Goal: Check status: Check status

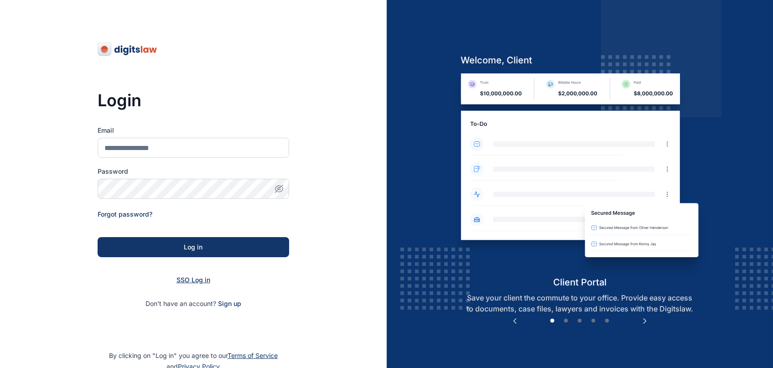
click at [195, 281] on span "SSO Log in" at bounding box center [193, 280] width 34 height 8
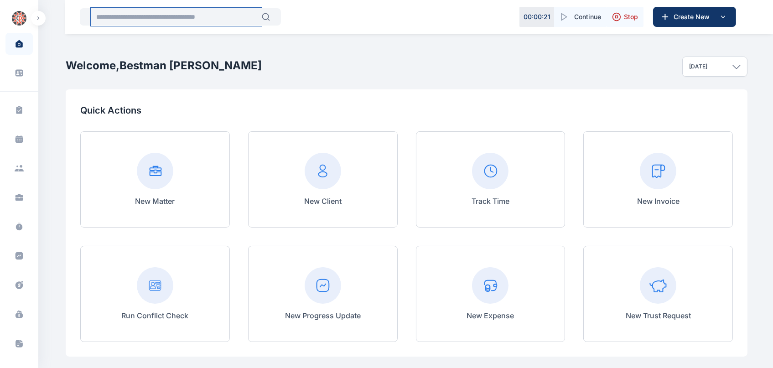
click at [204, 13] on input "text" at bounding box center [176, 17] width 171 height 18
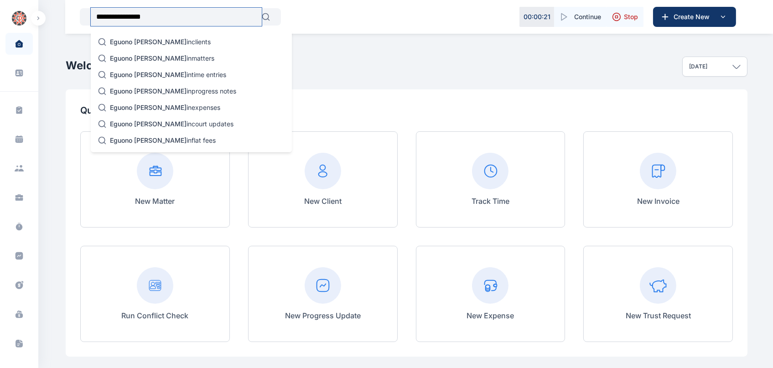
type input "**********"
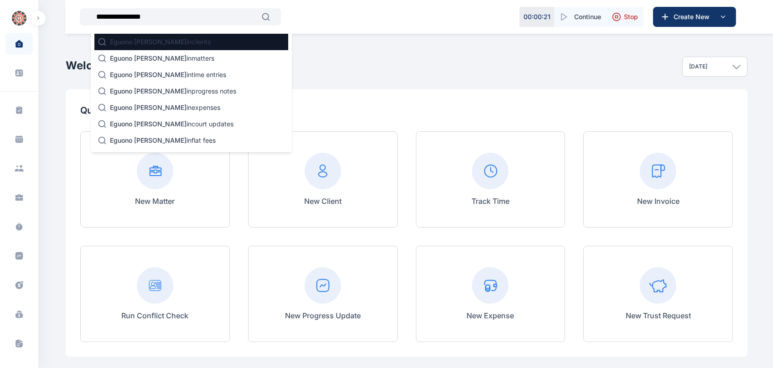
click at [178, 40] on p "Eguono [PERSON_NAME] in clients" at bounding box center [160, 41] width 101 height 9
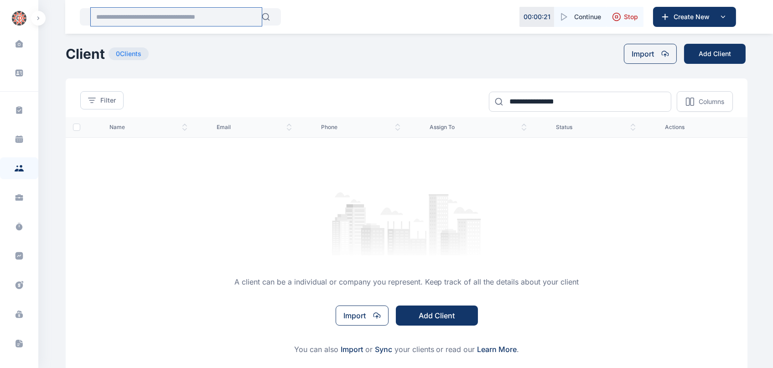
click at [171, 20] on input "text" at bounding box center [176, 17] width 171 height 18
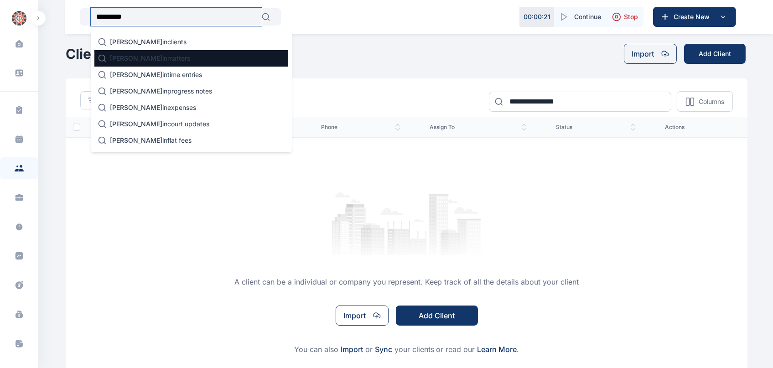
type input "*********"
click at [116, 57] on span "[PERSON_NAME]" at bounding box center [136, 58] width 52 height 8
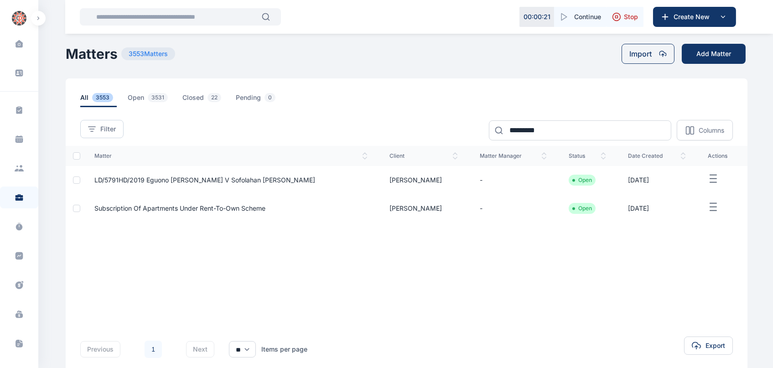
click at [234, 183] on span "LD/5791HD/2019 Eguono [PERSON_NAME] v Sofolahan [PERSON_NAME]" at bounding box center [204, 180] width 221 height 8
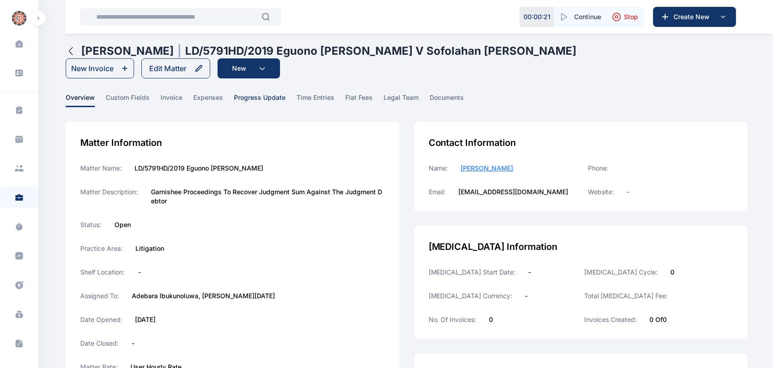
click at [264, 99] on span "progress update" at bounding box center [260, 100] width 52 height 14
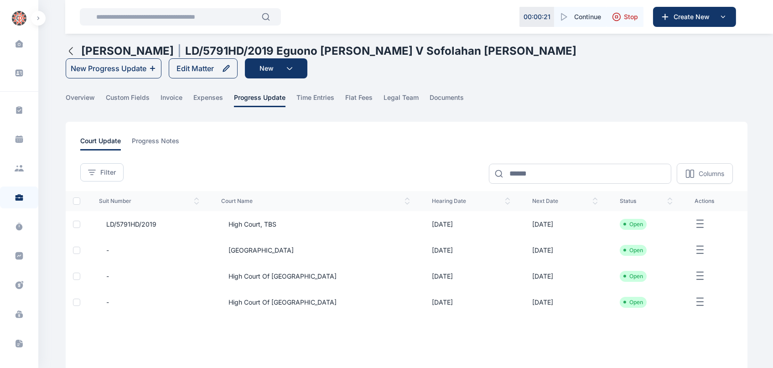
click at [454, 224] on td "[DATE]" at bounding box center [471, 224] width 100 height 26
click at [421, 222] on td "[DATE]" at bounding box center [471, 224] width 100 height 26
click at [545, 224] on td "[DATE]" at bounding box center [565, 224] width 88 height 26
click at [121, 223] on span "LD/5791HD/2019" at bounding box center [127, 224] width 57 height 9
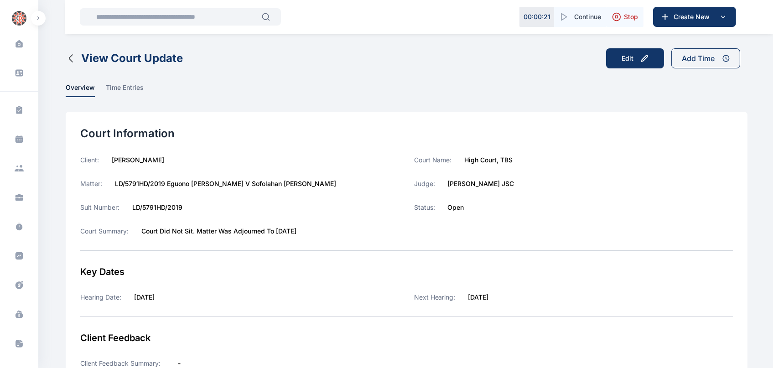
click at [69, 57] on icon "button" at bounding box center [70, 58] width 3 height 7
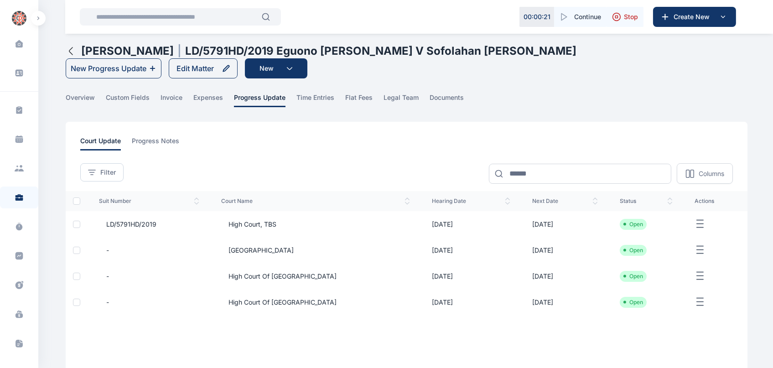
click at [264, 247] on span "[GEOGRAPHIC_DATA]" at bounding box center [257, 250] width 73 height 9
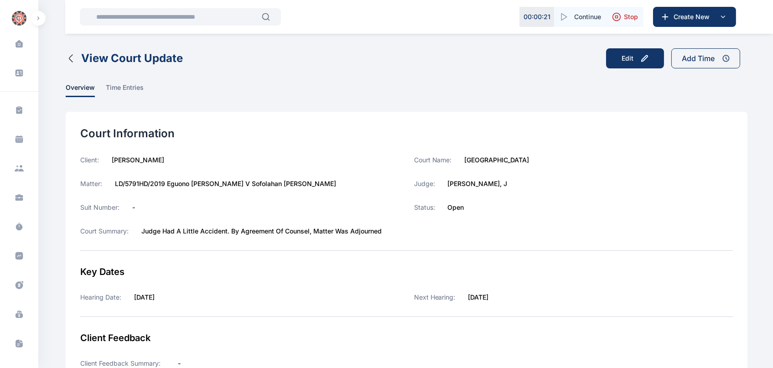
click at [67, 64] on button "View Court Update" at bounding box center [124, 58] width 117 height 15
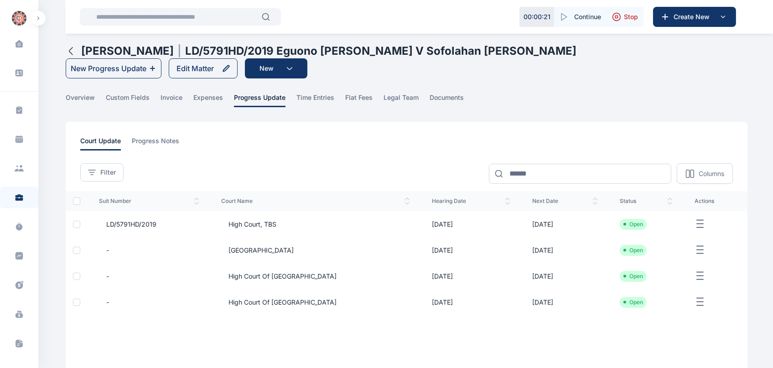
click at [300, 277] on span "High Court of [GEOGRAPHIC_DATA]" at bounding box center [278, 276] width 115 height 9
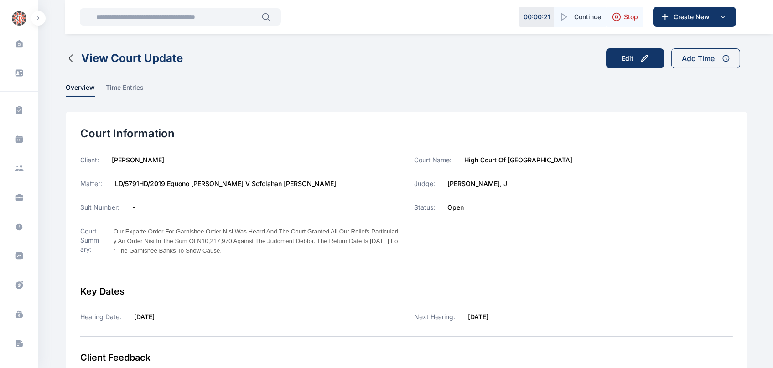
click at [75, 59] on icon "button" at bounding box center [71, 58] width 11 height 11
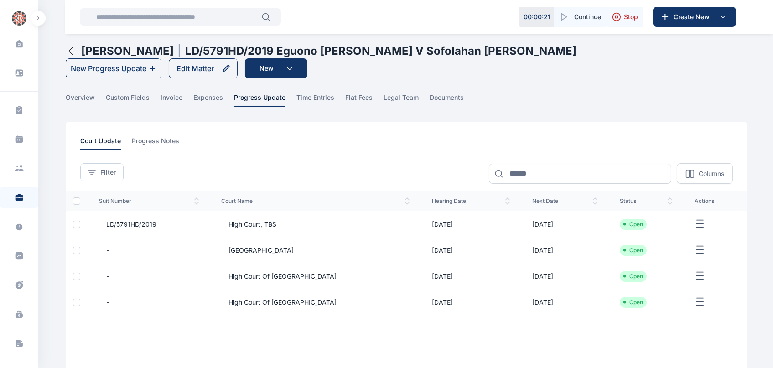
click at [357, 306] on span "High Court of [GEOGRAPHIC_DATA]" at bounding box center [315, 302] width 189 height 9
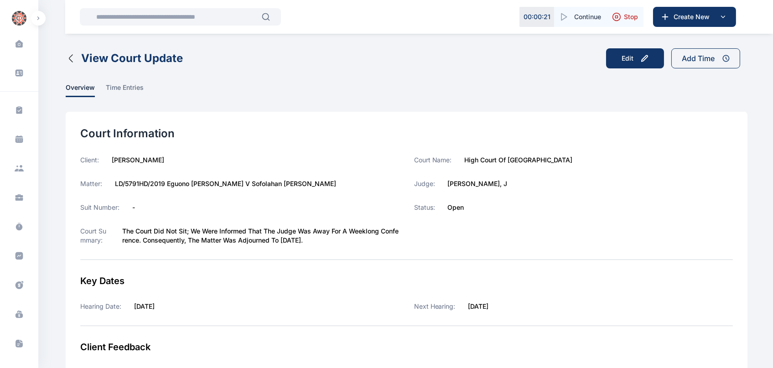
click at [69, 59] on icon "button" at bounding box center [70, 58] width 3 height 7
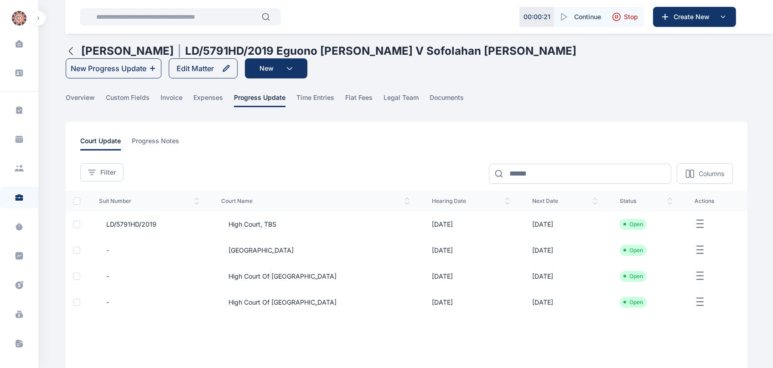
click at [313, 274] on span "High Court of [GEOGRAPHIC_DATA]" at bounding box center [278, 276] width 115 height 9
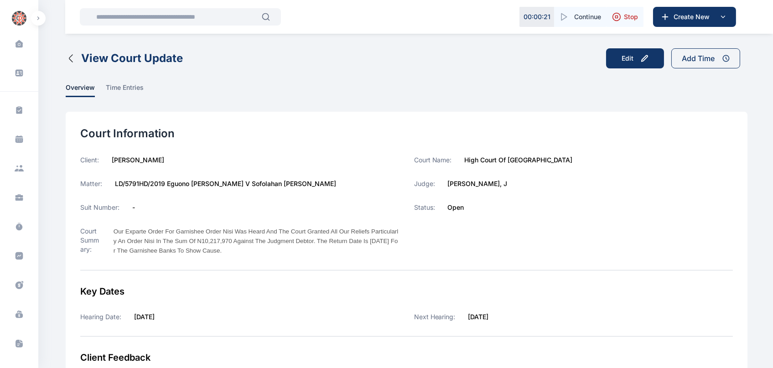
click at [68, 58] on icon "button" at bounding box center [71, 58] width 11 height 11
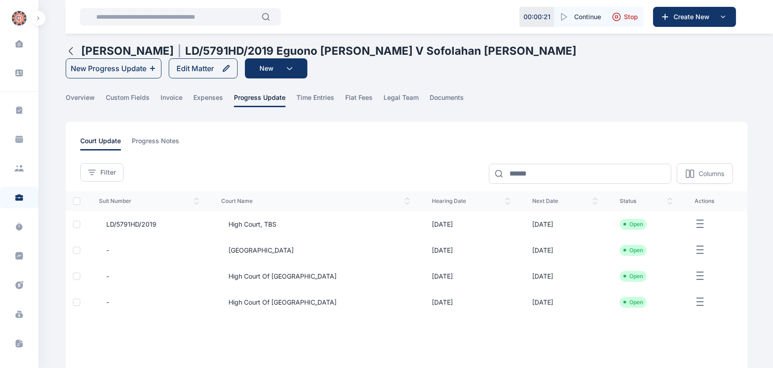
click at [548, 304] on td "[DATE]" at bounding box center [565, 302] width 88 height 26
click at [421, 306] on td "[DATE]" at bounding box center [471, 302] width 100 height 26
click at [291, 303] on span "High Court of [GEOGRAPHIC_DATA]" at bounding box center [278, 302] width 115 height 9
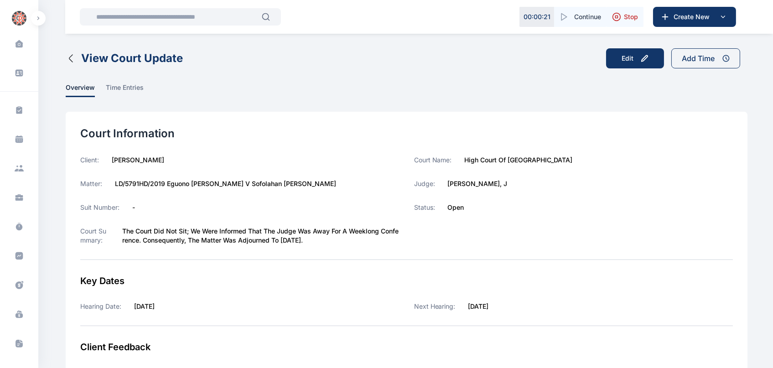
click at [69, 60] on icon "button" at bounding box center [71, 58] width 11 height 11
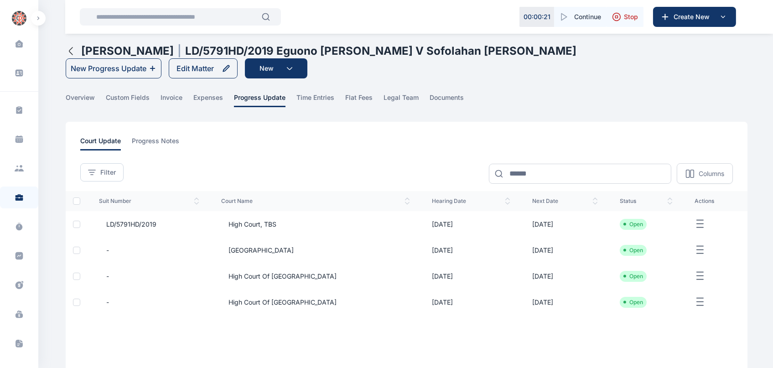
click at [528, 280] on td "[DATE]" at bounding box center [565, 276] width 88 height 26
click at [284, 275] on span "High Court of [GEOGRAPHIC_DATA]" at bounding box center [278, 276] width 115 height 9
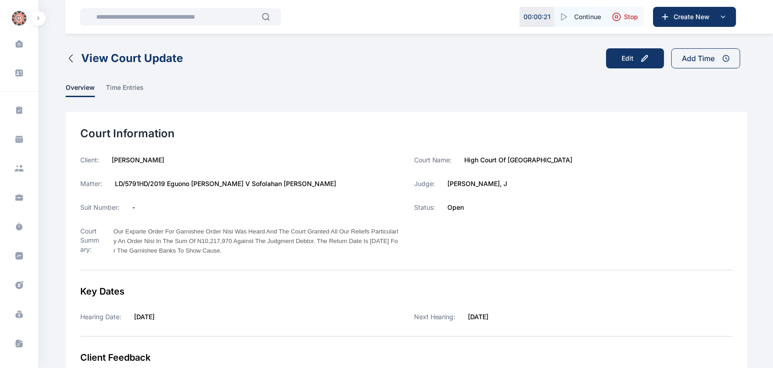
click at [67, 60] on icon "button" at bounding box center [71, 58] width 11 height 11
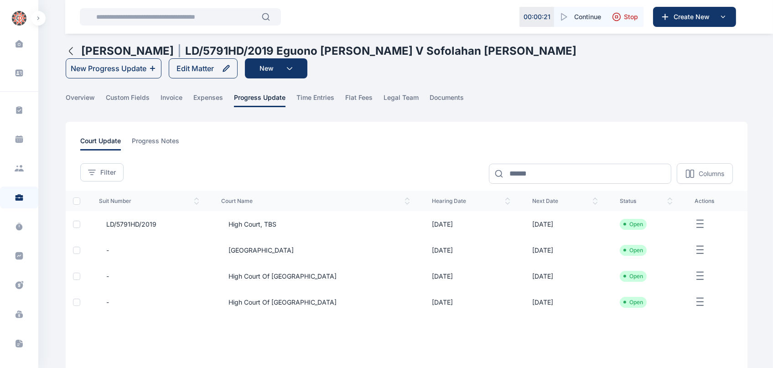
click at [421, 250] on td "[DATE]" at bounding box center [471, 250] width 100 height 26
click at [281, 248] on span "[GEOGRAPHIC_DATA]" at bounding box center [257, 250] width 73 height 9
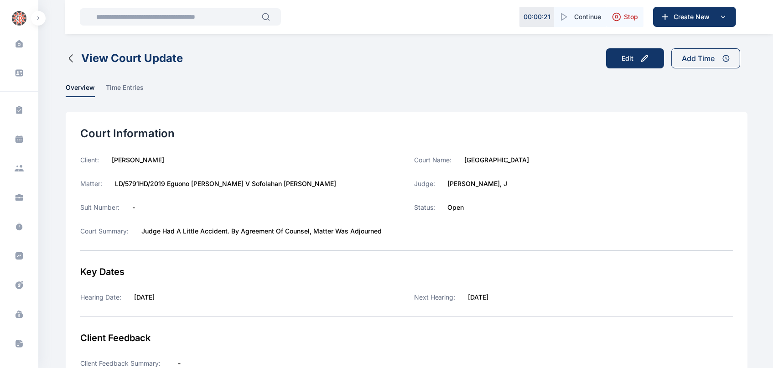
click at [70, 60] on icon "button" at bounding box center [70, 58] width 3 height 7
